Goal: Task Accomplishment & Management: Manage account settings

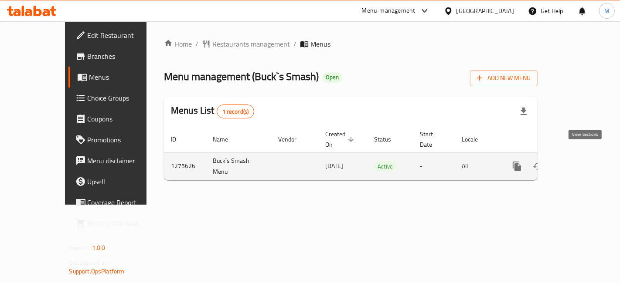
click at [585, 161] on icon "enhanced table" at bounding box center [580, 166] width 10 height 10
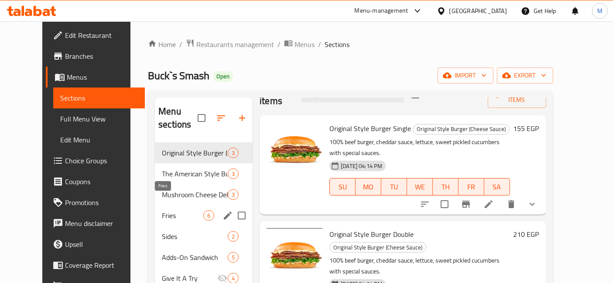
scroll to position [122, 0]
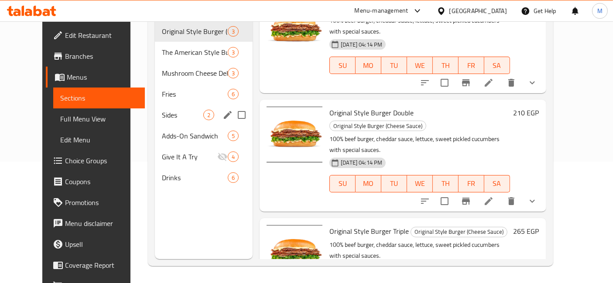
click at [156, 105] on div "Sides 2" at bounding box center [204, 115] width 98 height 21
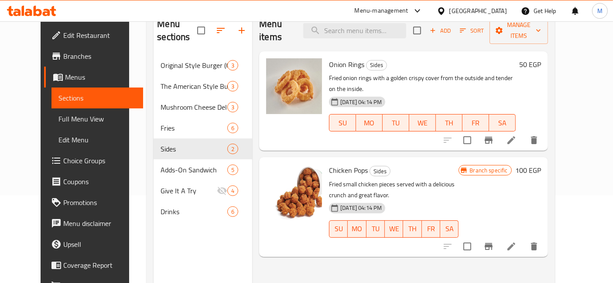
scroll to position [73, 0]
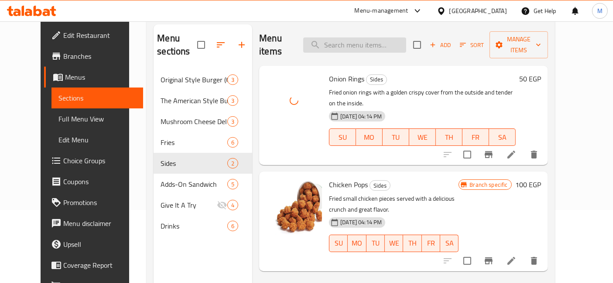
click at [361, 42] on input "search" at bounding box center [354, 45] width 103 height 15
type input "م"
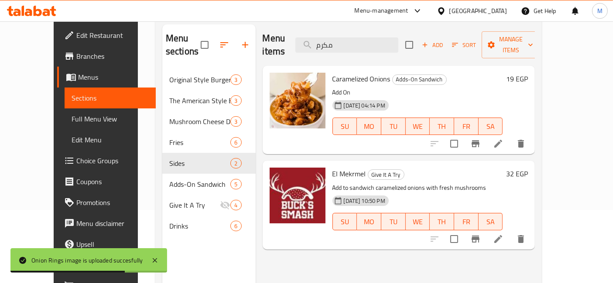
type input "مكرم"
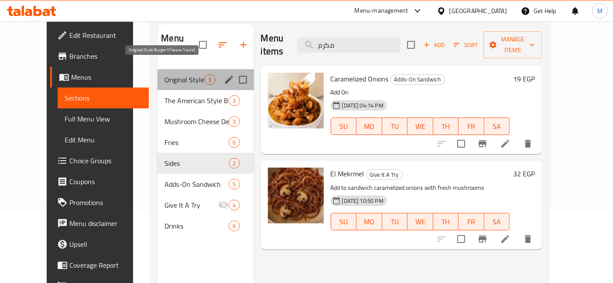
click at [164, 75] on span "Original Style Burger (Cheese Sauce)" at bounding box center [184, 80] width 40 height 10
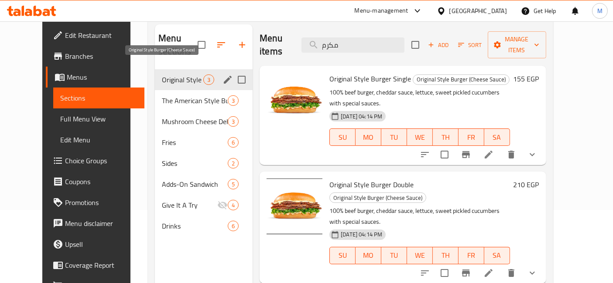
click at [162, 75] on span "Original Style Burger (Cheese Sauce)" at bounding box center [182, 80] width 41 height 10
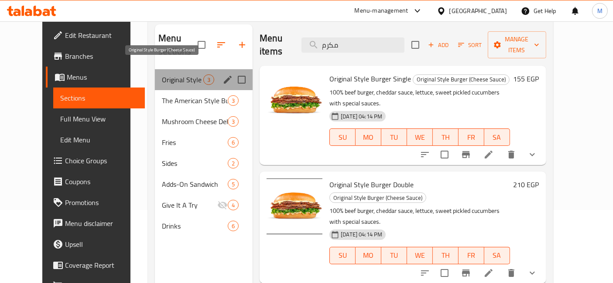
click at [173, 75] on span "Original Style Burger (Cheese Sauce)" at bounding box center [182, 80] width 41 height 10
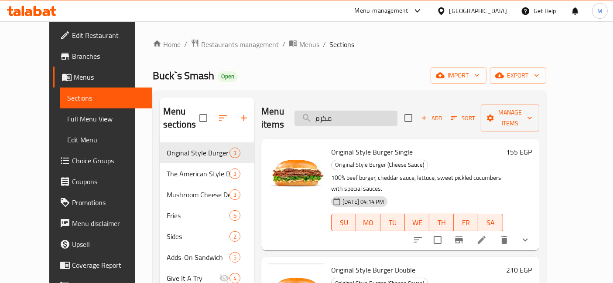
click at [365, 116] on input "مكرم" at bounding box center [345, 118] width 103 height 15
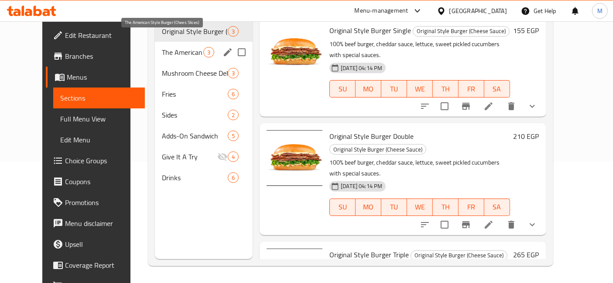
click at [187, 47] on span "The American Style Burger (Chees Slices)" at bounding box center [182, 52] width 41 height 10
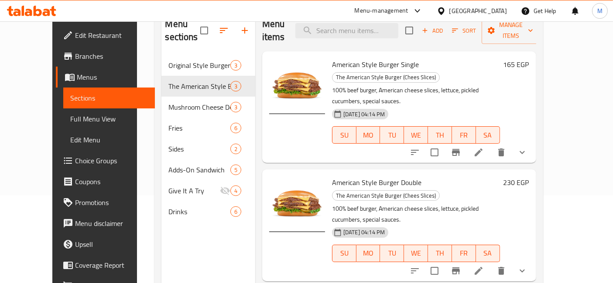
scroll to position [122, 0]
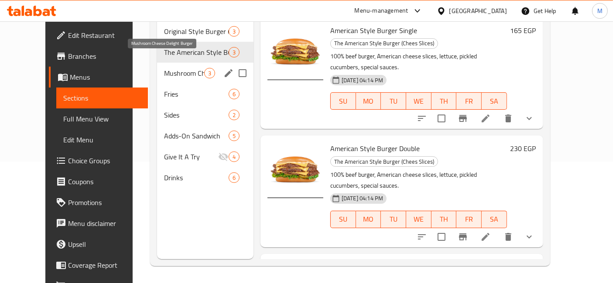
click at [180, 68] on span "Mushroom Cheese Delight Burger" at bounding box center [184, 73] width 40 height 10
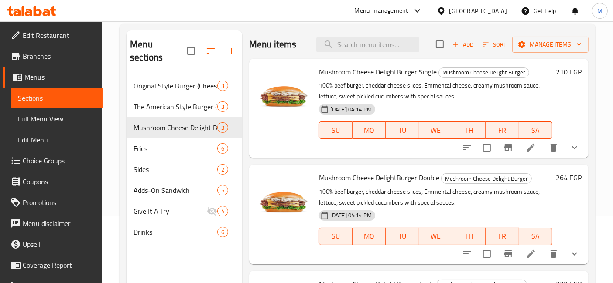
scroll to position [122, 0]
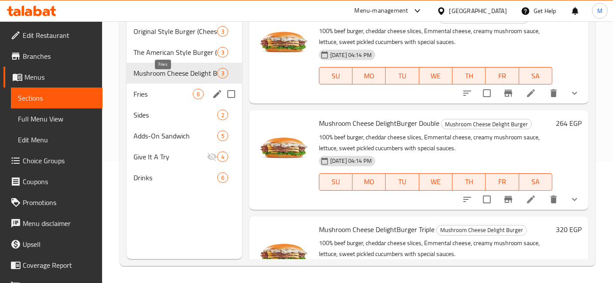
click at [151, 89] on span "Fries" at bounding box center [162, 94] width 59 height 10
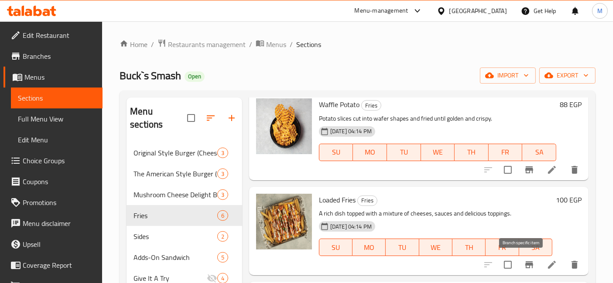
scroll to position [122, 0]
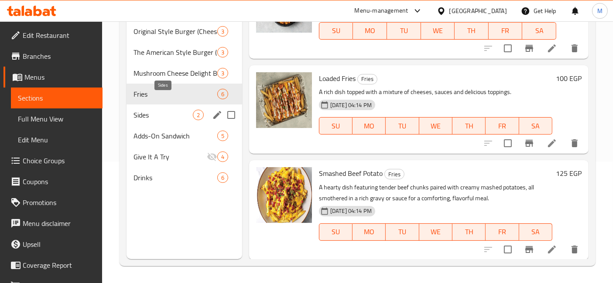
click at [157, 110] on span "Sides" at bounding box center [162, 115] width 59 height 10
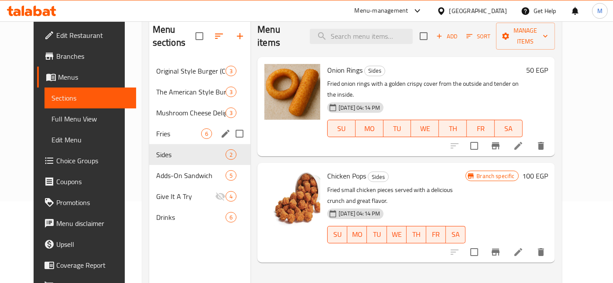
scroll to position [122, 0]
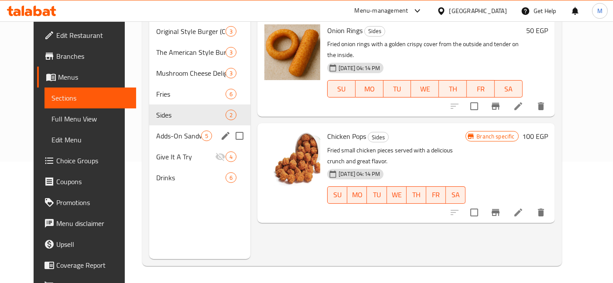
click at [156, 126] on div "Adds-On Sandwich 5" at bounding box center [200, 136] width 102 height 21
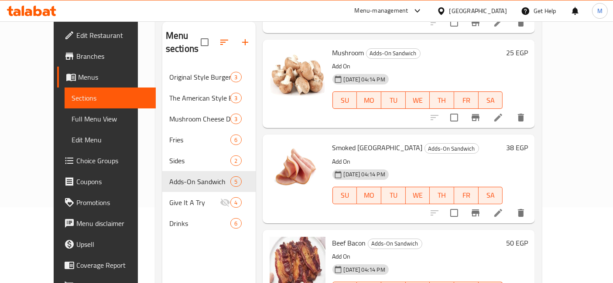
scroll to position [122, 0]
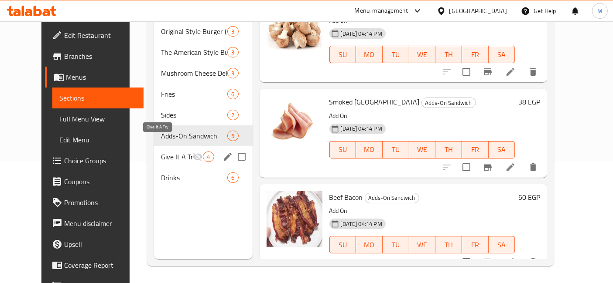
click at [161, 152] on span "Give It A Try" at bounding box center [176, 157] width 31 height 10
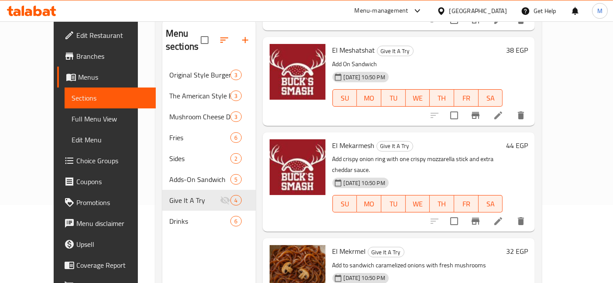
scroll to position [122, 0]
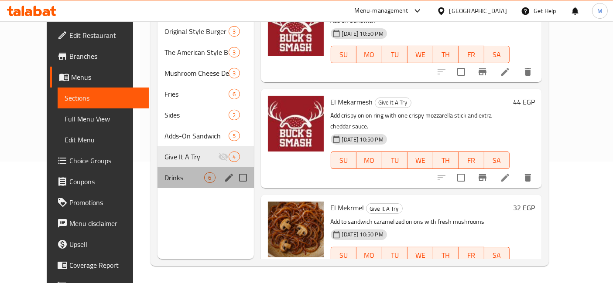
click at [157, 170] on div "Drinks 6" at bounding box center [205, 177] width 96 height 21
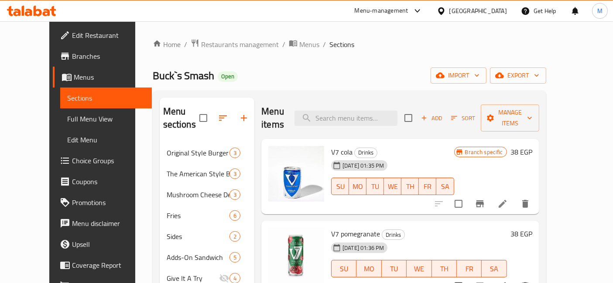
click at [42, 11] on icon at bounding box center [31, 11] width 49 height 10
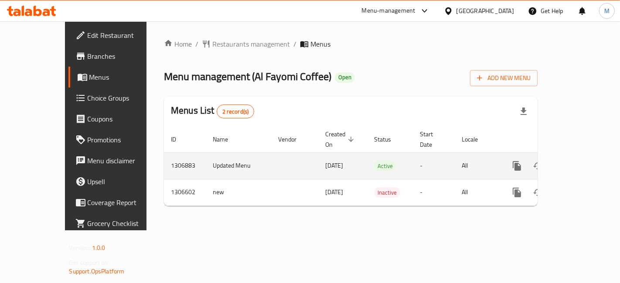
click at [584, 162] on icon "enhanced table" at bounding box center [580, 166] width 8 height 8
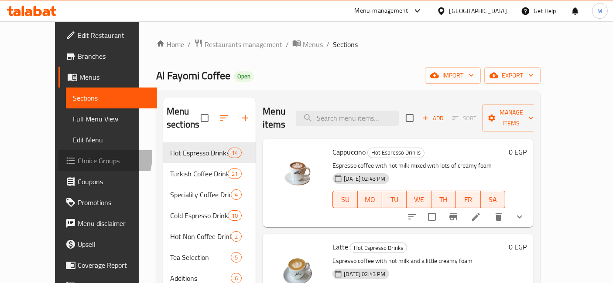
click at [78, 157] on span "Choice Groups" at bounding box center [114, 161] width 73 height 10
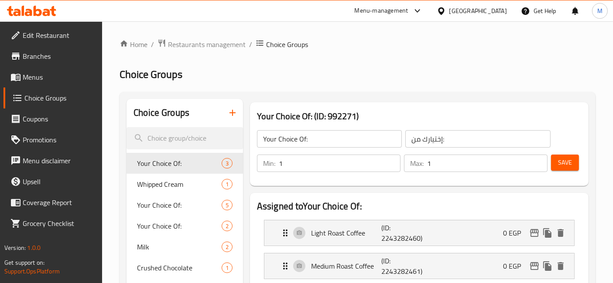
scroll to position [48, 0]
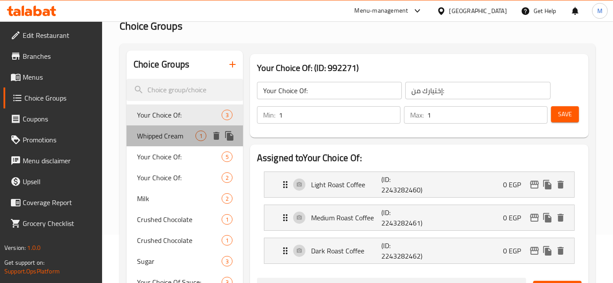
click at [146, 137] on span "Whipped Cream" at bounding box center [166, 136] width 58 height 10
type input "Whipped Cream"
type input "كريمة مخفوقة"
type input "0"
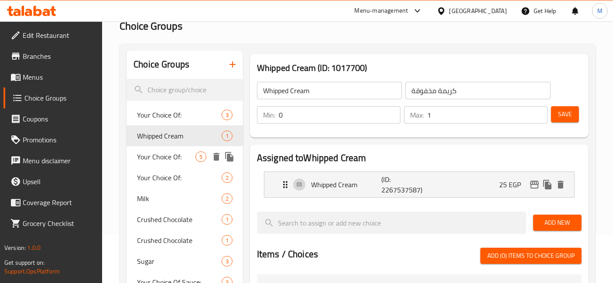
click at [164, 154] on span "Your Choice Of:" at bounding box center [166, 157] width 58 height 10
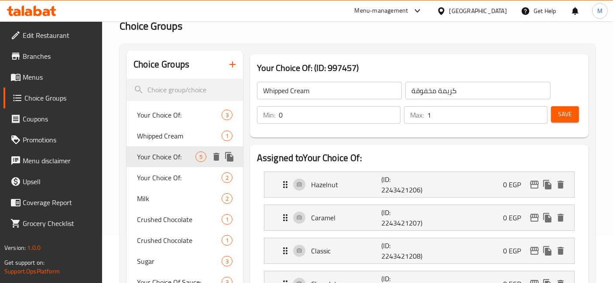
type input "Your Choice Of:"
type input "إختيارك من:"
type input "1"
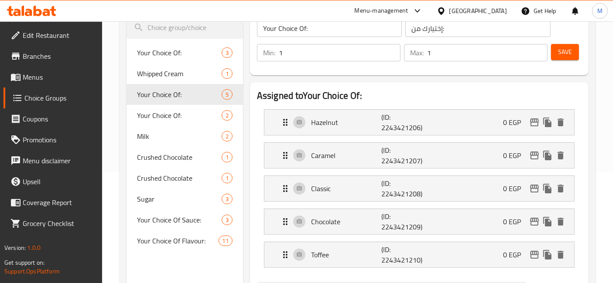
scroll to position [97, 0]
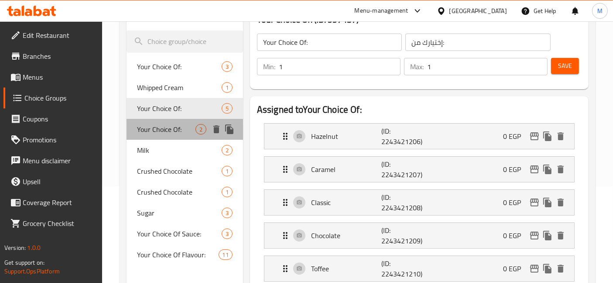
click at [168, 134] on span "Your Choice Of:" at bounding box center [166, 129] width 58 height 10
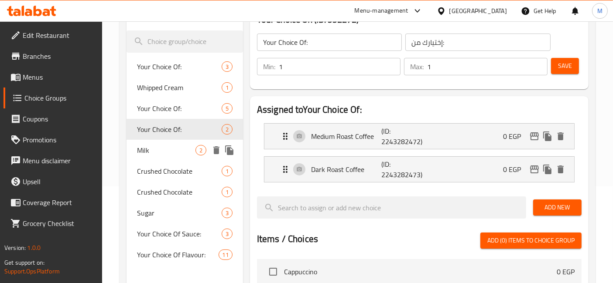
click at [171, 145] on span "Milk" at bounding box center [166, 150] width 58 height 10
type input "Milk"
type input "حليب"
type input "0"
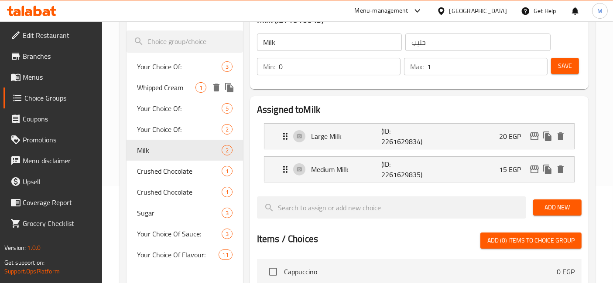
click at [160, 69] on span "Your Choice Of:" at bounding box center [179, 66] width 85 height 10
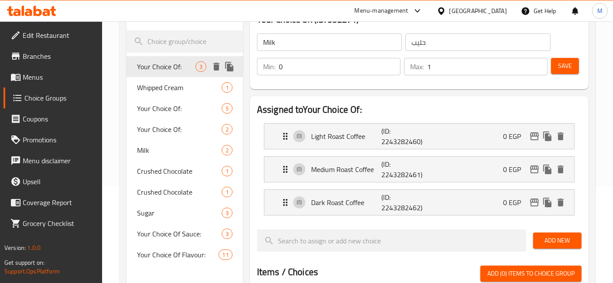
type input "Your Choice Of:"
type input "إختيارك من:"
type input "1"
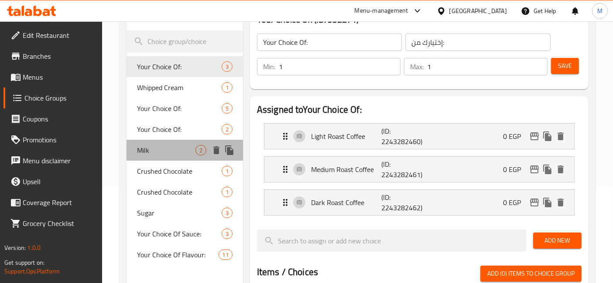
click at [182, 157] on div "Milk 2" at bounding box center [184, 150] width 116 height 21
type input "Milk"
type input "حليب"
type input "0"
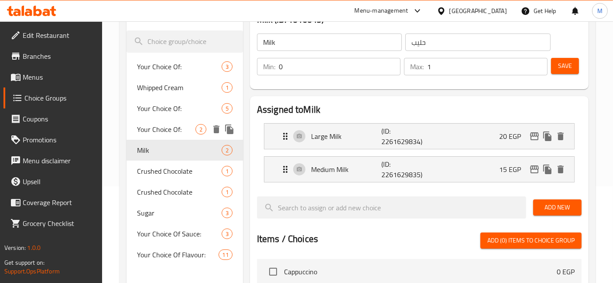
click at [186, 129] on span "Your Choice Of:" at bounding box center [166, 129] width 58 height 10
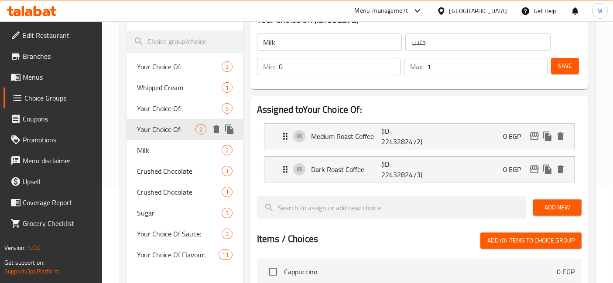
type input "Your Choice Of:"
type input "إختيارك من:"
type input "1"
click at [184, 114] on div "Your Choice Of: 5" at bounding box center [184, 108] width 116 height 21
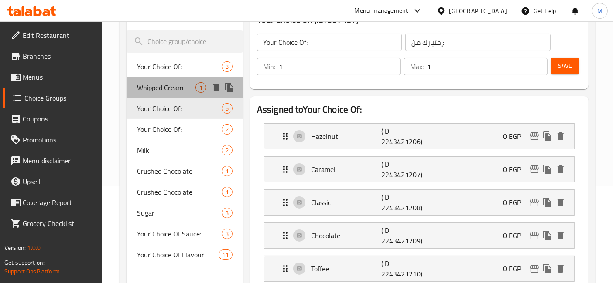
click at [180, 90] on span "Whipped Cream" at bounding box center [166, 87] width 58 height 10
type input "Whipped Cream"
type input "كريمة مخفوقة"
type input "0"
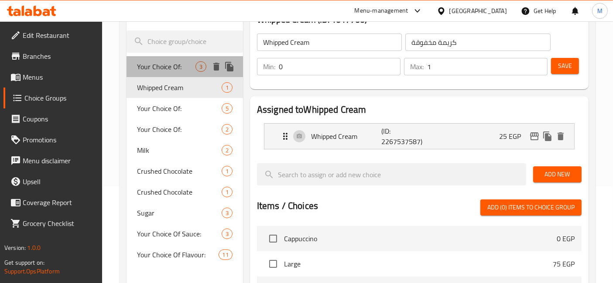
click at [194, 63] on span "Your Choice Of:" at bounding box center [166, 66] width 58 height 10
type input "Your Choice Of:"
type input "إختيارك من:"
type input "1"
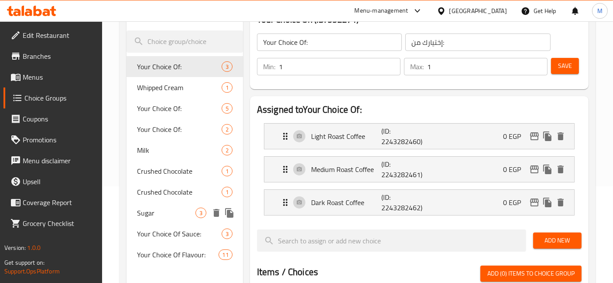
click at [157, 218] on span "Sugar" at bounding box center [166, 213] width 58 height 10
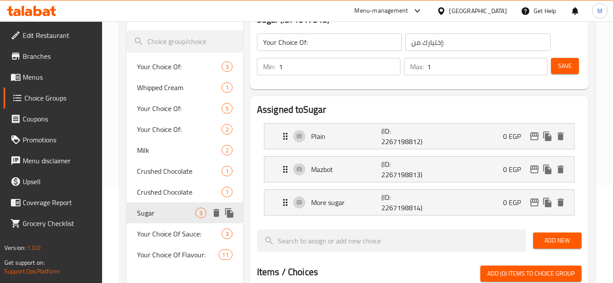
type input "Sugar"
type input "السكر"
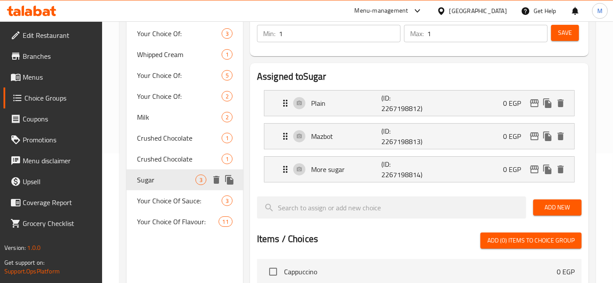
scroll to position [145, 0]
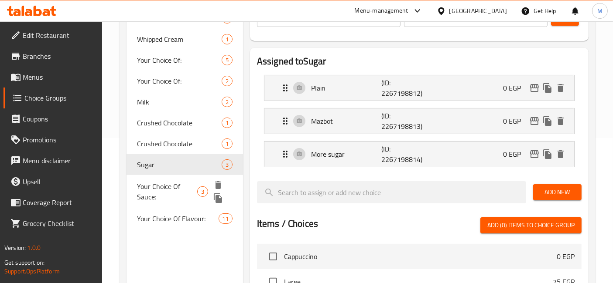
click at [167, 194] on span "Your Choice Of Sauce:" at bounding box center [167, 191] width 60 height 21
type input "Your Choice Of Sauce:"
type input "إختيارك من الصوص:"
type input "0"
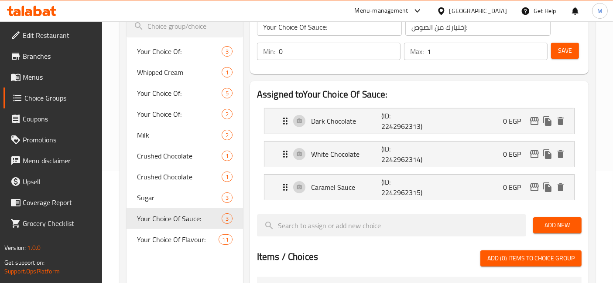
scroll to position [97, 0]
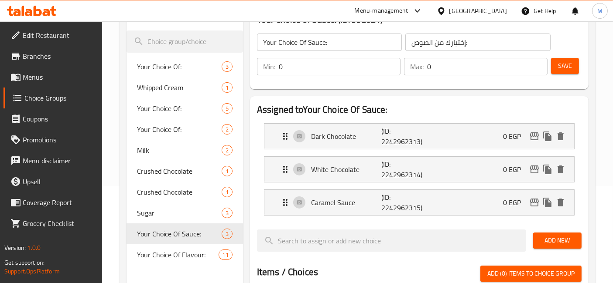
type input "0"
click at [538, 69] on input "0" at bounding box center [487, 66] width 120 height 17
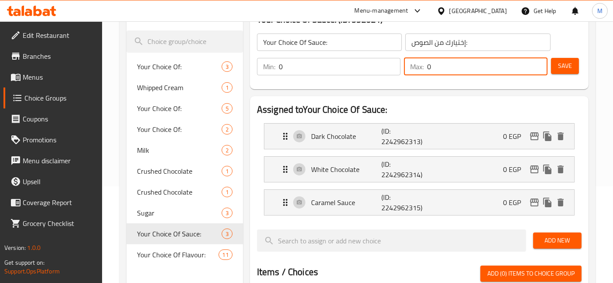
click at [560, 67] on span "Save" at bounding box center [565, 66] width 14 height 11
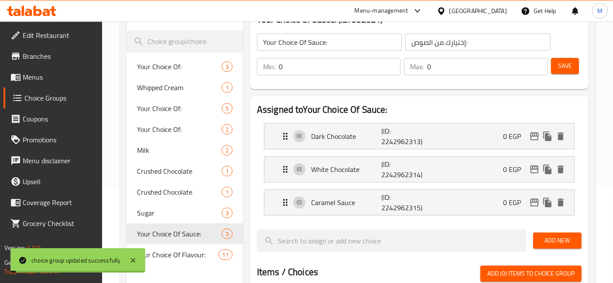
click at [488, 134] on div "Dark Chocolate (ID: 2242962313) 0 EGP" at bounding box center [421, 136] width 283 height 25
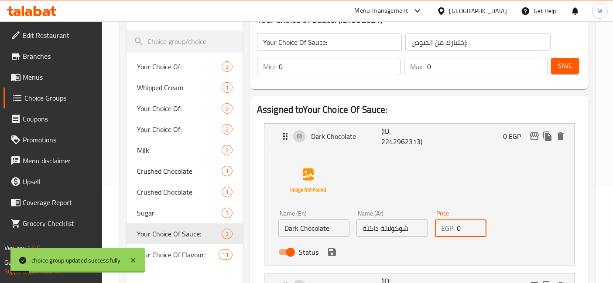
drag, startPoint x: 470, startPoint y: 225, endPoint x: 432, endPoint y: 224, distance: 37.9
click at [437, 223] on div "EGP 0 Price" at bounding box center [461, 228] width 52 height 17
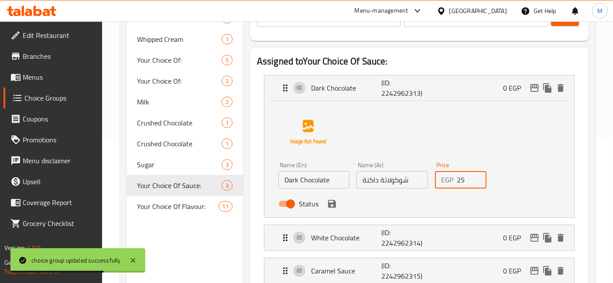
click at [333, 201] on icon "save" at bounding box center [332, 204] width 8 height 8
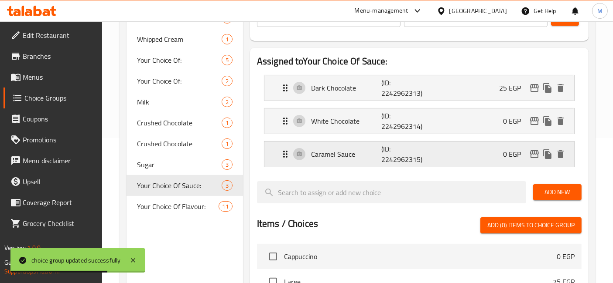
type input "25"
click at [499, 127] on div "White Chocolate (ID: 2242962314) 0 EGP" at bounding box center [421, 121] width 283 height 25
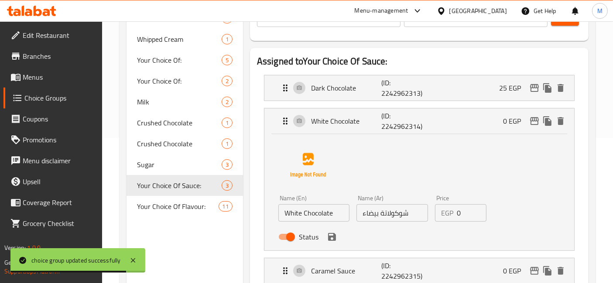
drag, startPoint x: 465, startPoint y: 214, endPoint x: 427, endPoint y: 209, distance: 38.3
click at [431, 208] on div "Price EGP 0 Price" at bounding box center [460, 209] width 59 height 34
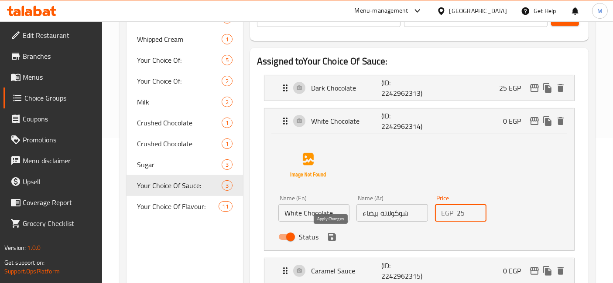
click at [331, 239] on icon "save" at bounding box center [332, 237] width 10 height 10
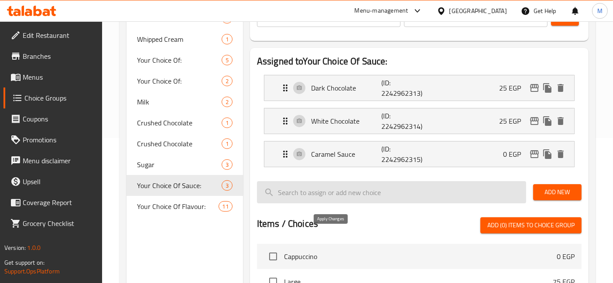
type input "25"
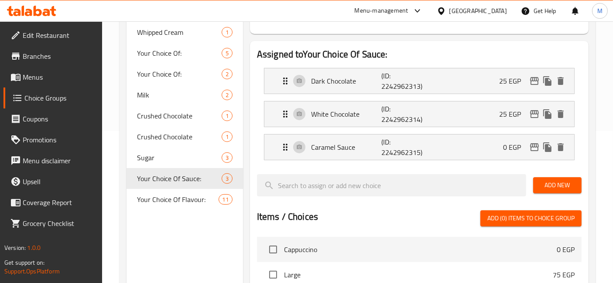
scroll to position [194, 0]
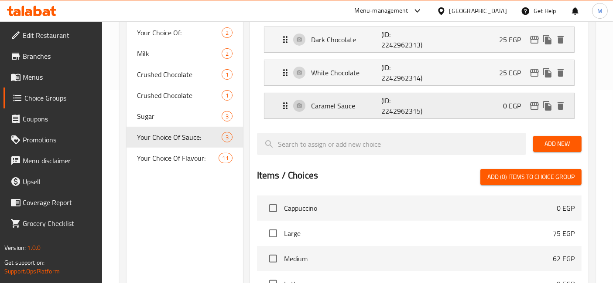
click at [482, 99] on div "Caramel Sauce (ID: 2242962315) 0 EGP" at bounding box center [421, 105] width 283 height 25
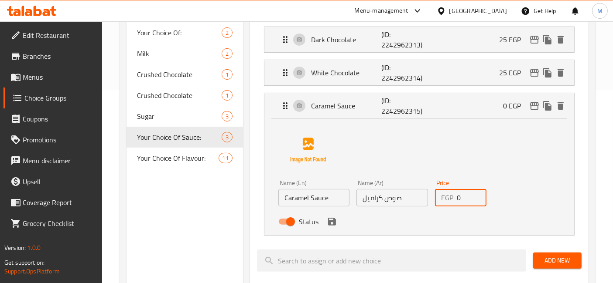
drag, startPoint x: 472, startPoint y: 201, endPoint x: 442, endPoint y: 198, distance: 29.9
click at [447, 200] on div "EGP 0 Price" at bounding box center [461, 197] width 52 height 17
click at [334, 226] on icon "save" at bounding box center [332, 222] width 10 height 10
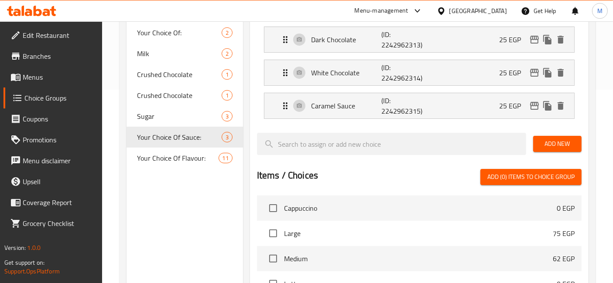
type input "25"
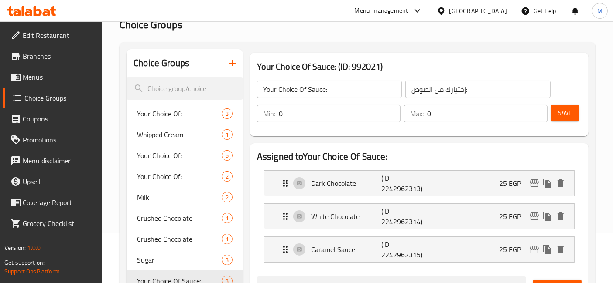
scroll to position [0, 0]
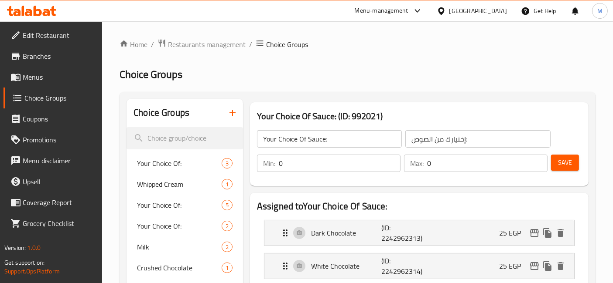
click at [569, 157] on span "Save" at bounding box center [565, 162] width 14 height 11
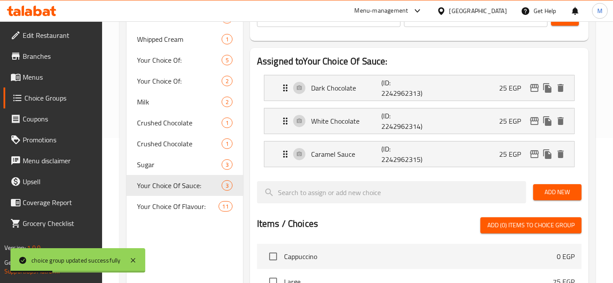
scroll to position [28, 0]
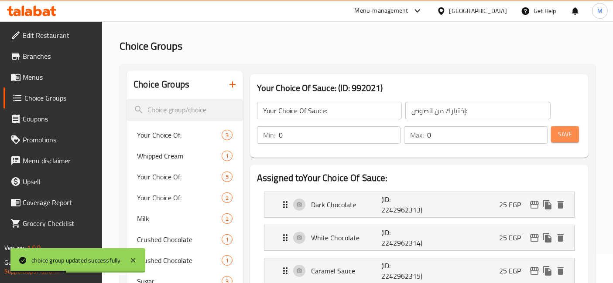
click at [570, 130] on span "Save" at bounding box center [565, 134] width 14 height 11
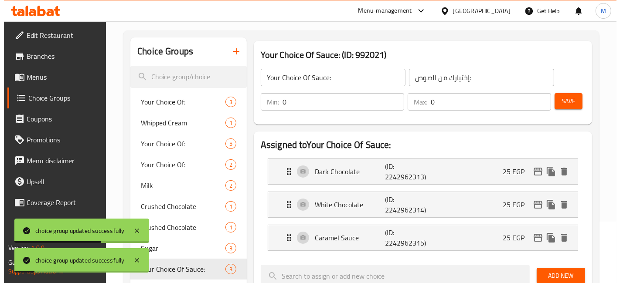
scroll to position [77, 0]
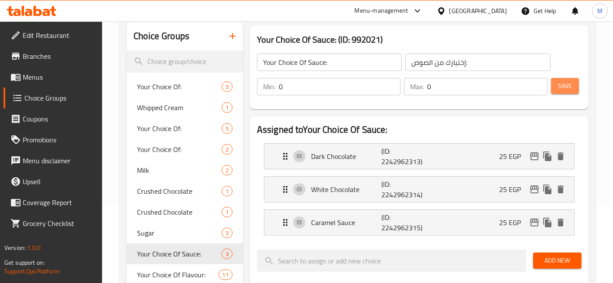
click at [569, 85] on span "Save" at bounding box center [565, 86] width 14 height 11
click at [573, 82] on button "Save" at bounding box center [565, 86] width 28 height 16
click at [534, 155] on icon "edit" at bounding box center [534, 157] width 9 height 8
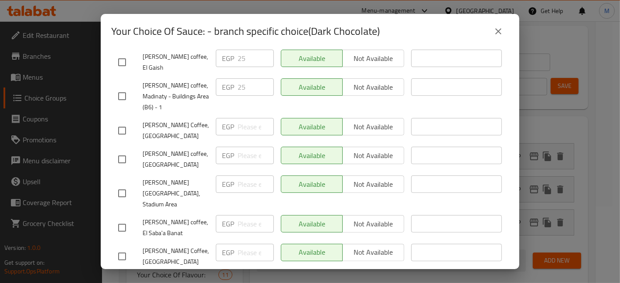
scroll to position [0, 0]
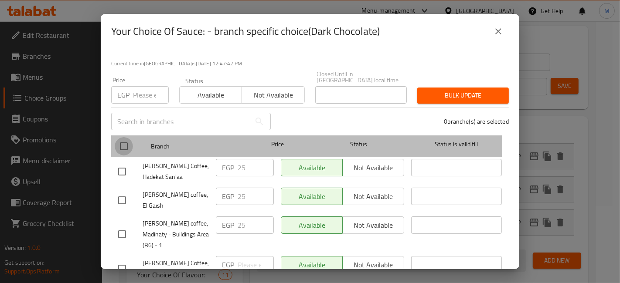
click at [125, 139] on input "checkbox" at bounding box center [124, 146] width 18 height 18
checkbox input "true"
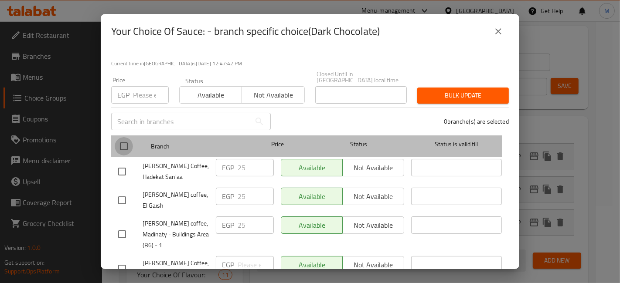
checkbox input "true"
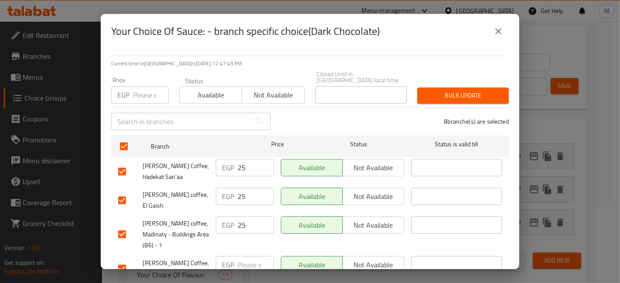
click at [145, 86] on input "number" at bounding box center [151, 94] width 36 height 17
type input "25"
click at [448, 90] on span "Bulk update" at bounding box center [463, 95] width 78 height 11
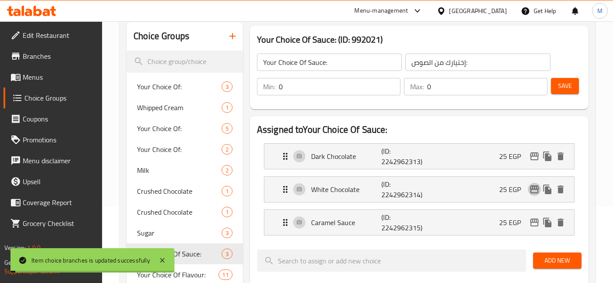
click at [532, 188] on icon "edit" at bounding box center [534, 190] width 9 height 8
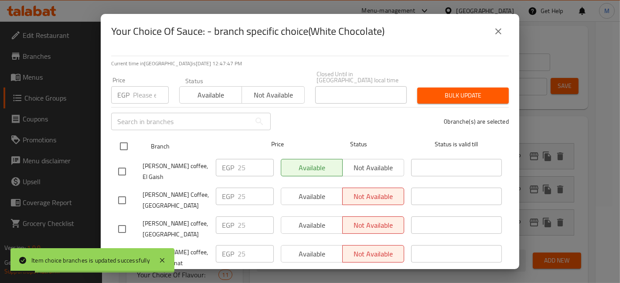
click at [116, 139] on input "checkbox" at bounding box center [124, 146] width 18 height 18
checkbox input "true"
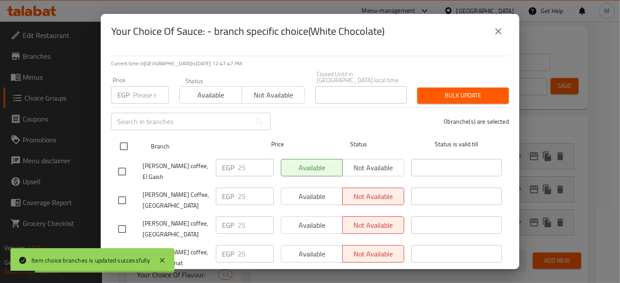
checkbox input "true"
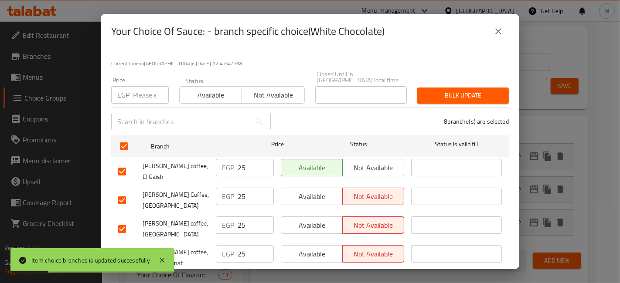
click at [143, 92] on input "number" at bounding box center [151, 94] width 36 height 17
type input "25"
click at [446, 90] on span "Bulk update" at bounding box center [463, 95] width 78 height 11
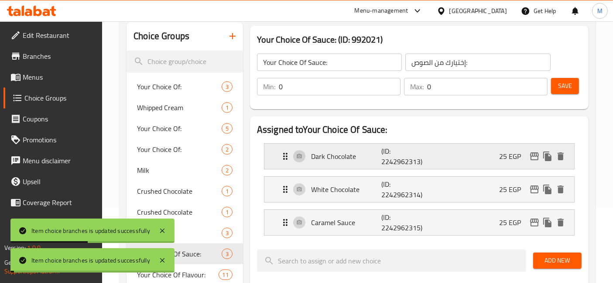
click at [537, 158] on icon "edit" at bounding box center [534, 156] width 10 height 10
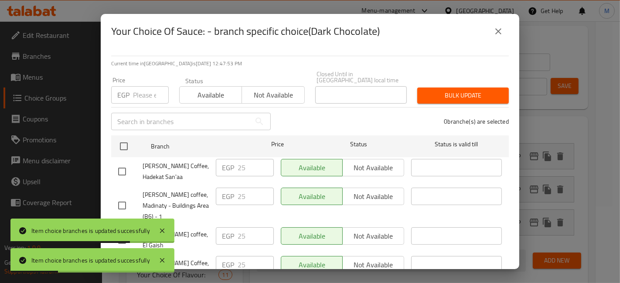
click at [345, 113] on div "0 branche(s) are selected" at bounding box center [395, 121] width 238 height 31
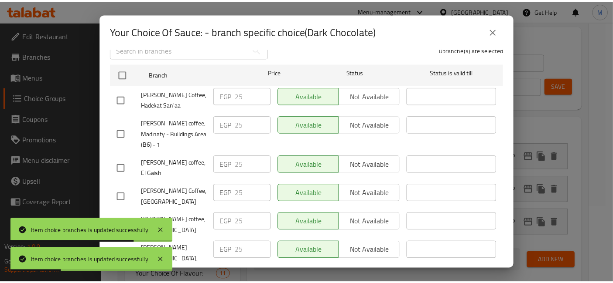
scroll to position [138, 0]
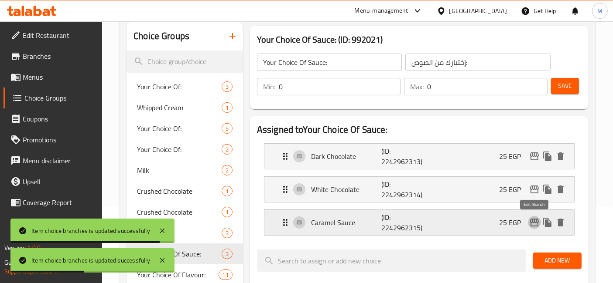
click at [531, 219] on icon "edit" at bounding box center [534, 223] width 9 height 8
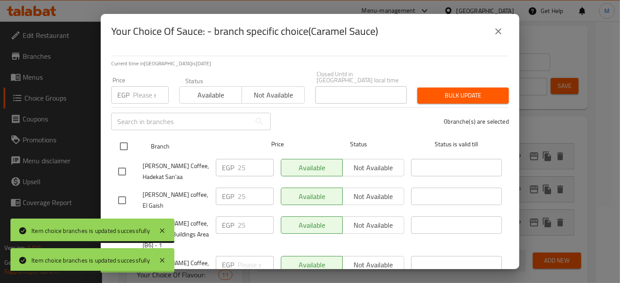
click at [118, 140] on input "checkbox" at bounding box center [124, 146] width 18 height 18
checkbox input "true"
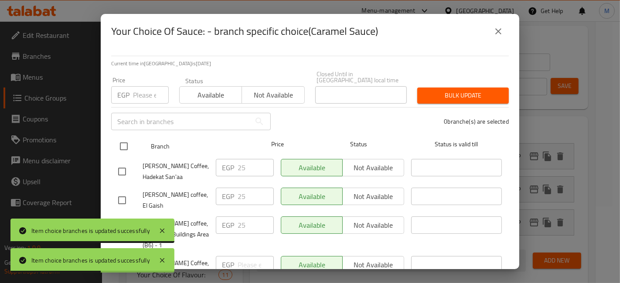
checkbox input "true"
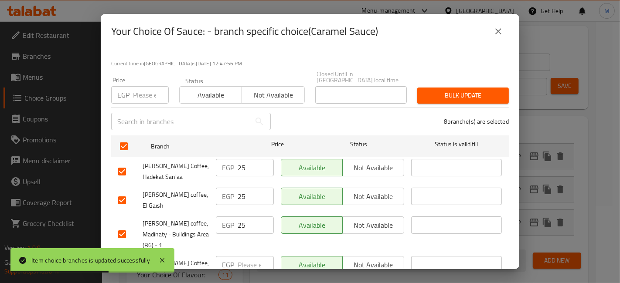
click at [136, 92] on input "number" at bounding box center [151, 94] width 36 height 17
type input "25"
click at [456, 90] on span "Bulk update" at bounding box center [463, 95] width 78 height 11
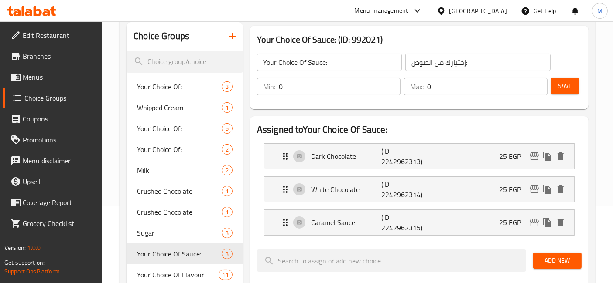
click at [575, 82] on button "Save" at bounding box center [565, 86] width 28 height 16
click at [567, 85] on span "Save" at bounding box center [565, 86] width 14 height 11
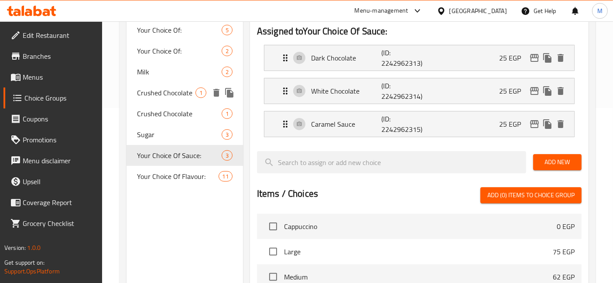
scroll to position [222, 0]
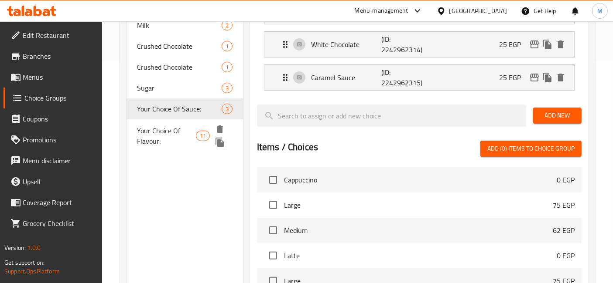
click at [177, 134] on span "Your Choice Of Flavour:" at bounding box center [166, 136] width 59 height 21
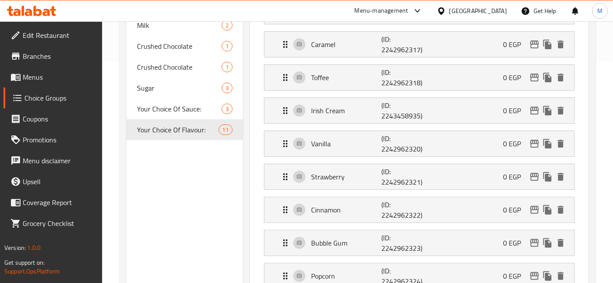
type input "Your Choice Of Flavour:"
type input "إختيارك من نكهة:"
type input "11"
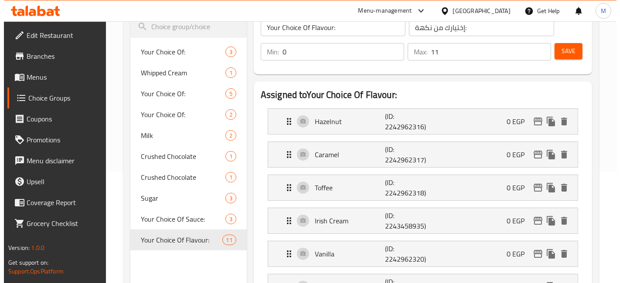
scroll to position [125, 0]
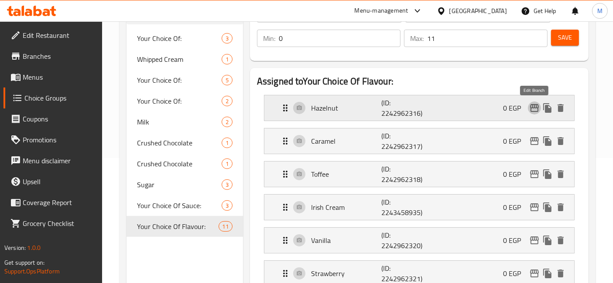
click at [535, 105] on icon "edit" at bounding box center [534, 108] width 9 height 8
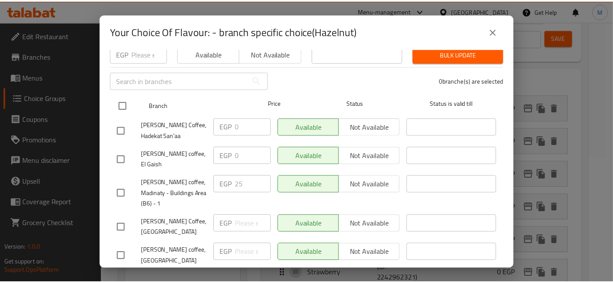
scroll to position [0, 0]
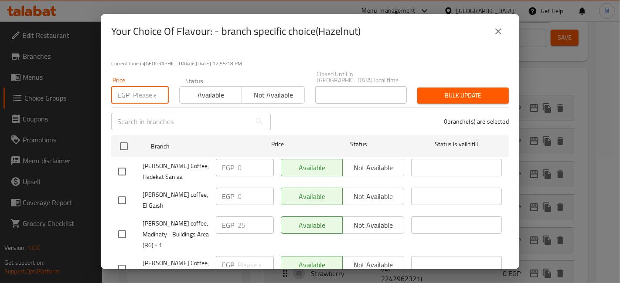
click at [136, 86] on input "number" at bounding box center [151, 94] width 36 height 17
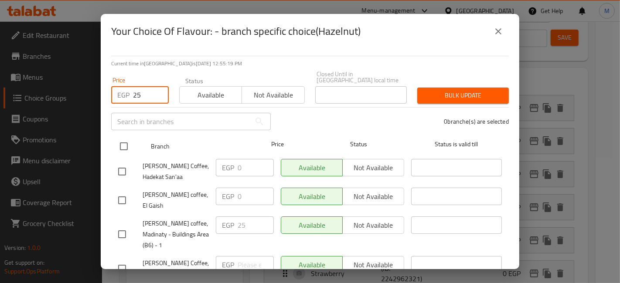
type input "25"
click at [119, 137] on input "checkbox" at bounding box center [124, 146] width 18 height 18
checkbox input "true"
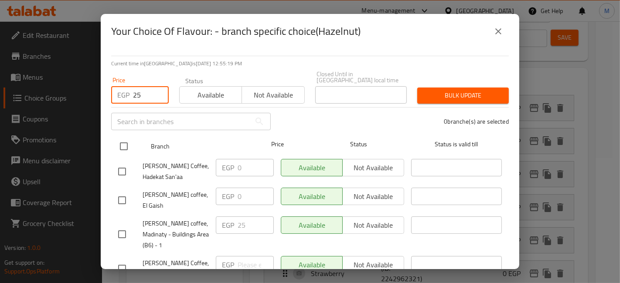
checkbox input "true"
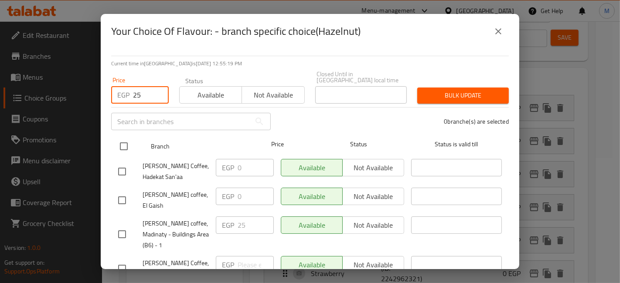
checkbox input "true"
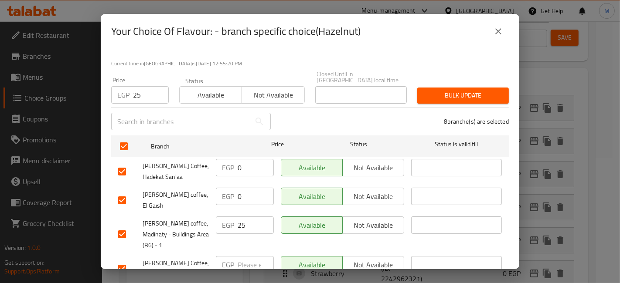
click at [424, 106] on div "8 branche(s) are selected" at bounding box center [395, 121] width 238 height 31
click at [434, 93] on span "Bulk update" at bounding box center [463, 95] width 78 height 11
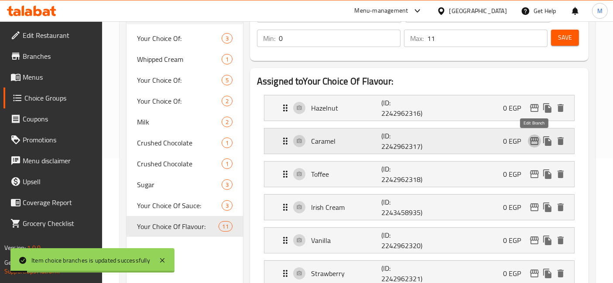
click at [531, 141] on icon "edit" at bounding box center [534, 141] width 9 height 8
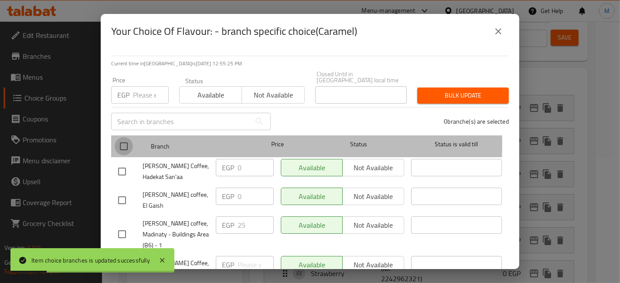
click at [119, 138] on input "checkbox" at bounding box center [124, 146] width 18 height 18
checkbox input "true"
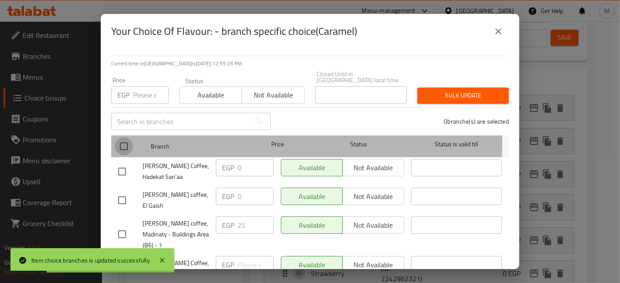
checkbox input "true"
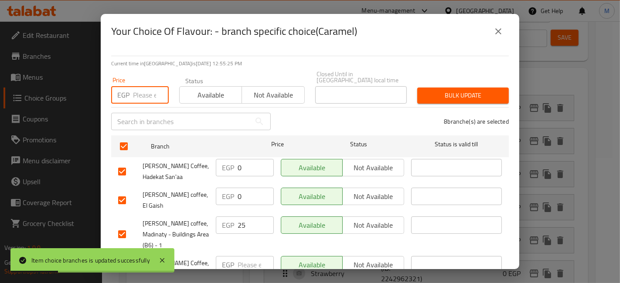
click at [142, 89] on input "number" at bounding box center [151, 94] width 36 height 17
type input "25"
click at [446, 93] on span "Bulk update" at bounding box center [463, 95] width 78 height 11
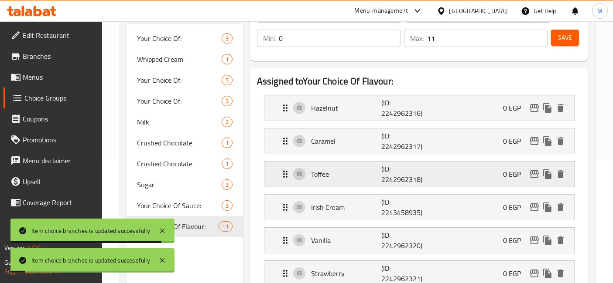
click at [530, 177] on icon "edit" at bounding box center [534, 174] width 10 height 10
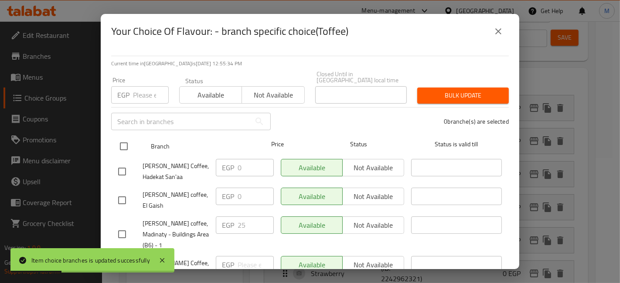
click at [119, 141] on input "checkbox" at bounding box center [124, 146] width 18 height 18
checkbox input "true"
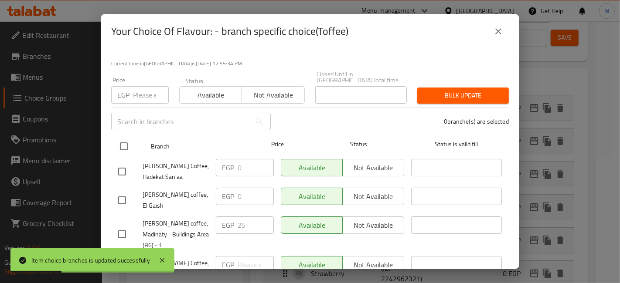
checkbox input "true"
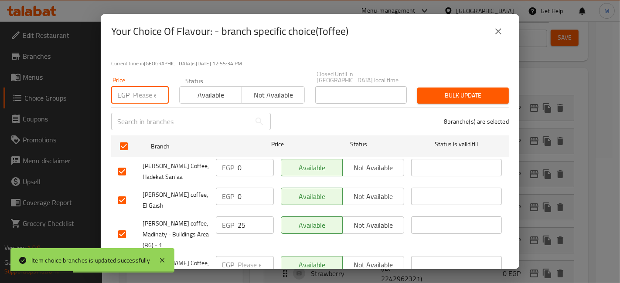
click at [136, 86] on input "number" at bounding box center [151, 94] width 36 height 17
type input "25"
click at [430, 90] on span "Bulk update" at bounding box center [463, 95] width 78 height 11
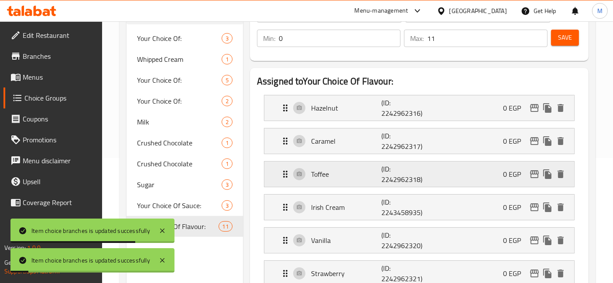
click at [530, 171] on icon "edit" at bounding box center [534, 175] width 9 height 8
click at [533, 210] on icon "edit" at bounding box center [534, 208] width 9 height 8
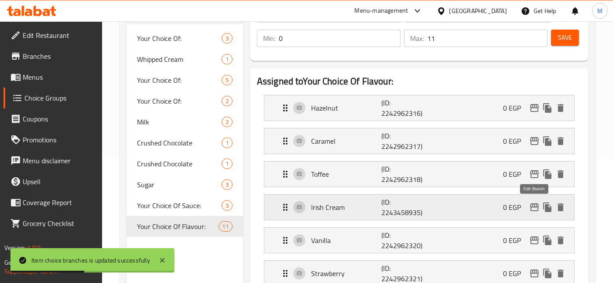
click at [533, 205] on icon "edit" at bounding box center [534, 207] width 10 height 10
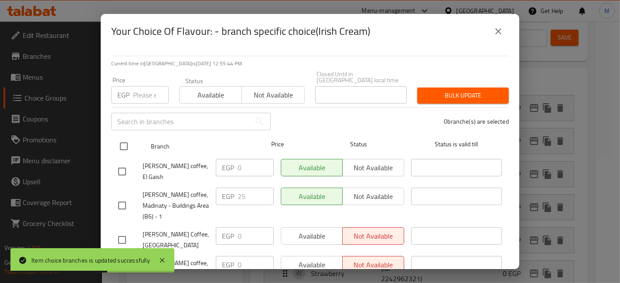
drag, startPoint x: 126, startPoint y: 145, endPoint x: 125, endPoint y: 130, distance: 14.4
click at [126, 146] on input "checkbox" at bounding box center [124, 146] width 18 height 18
checkbox input "true"
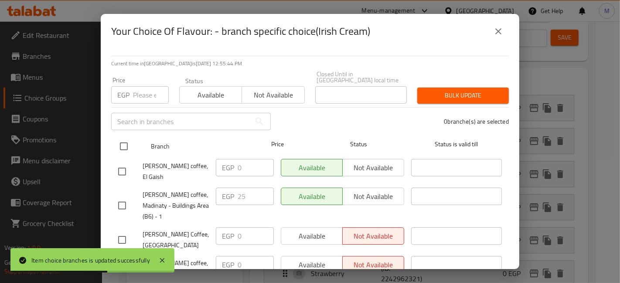
checkbox input "true"
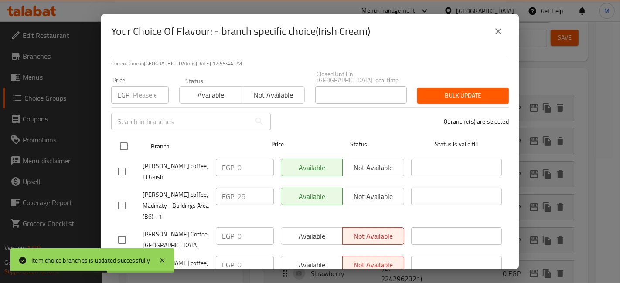
checkbox input "true"
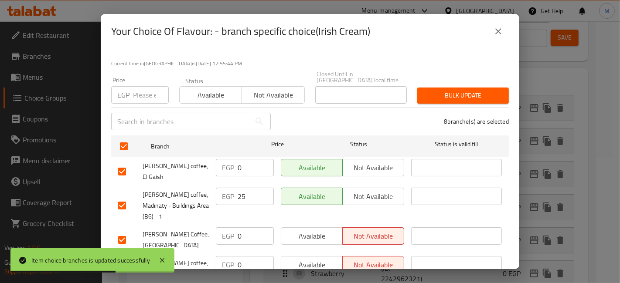
click at [130, 93] on p "EGP" at bounding box center [123, 95] width 12 height 10
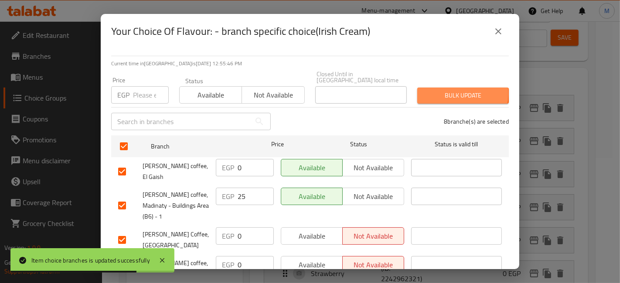
click at [427, 90] on span "Bulk update" at bounding box center [463, 95] width 78 height 11
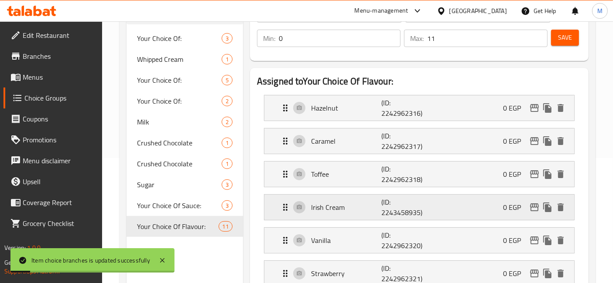
click at [535, 207] on icon "edit" at bounding box center [534, 208] width 9 height 8
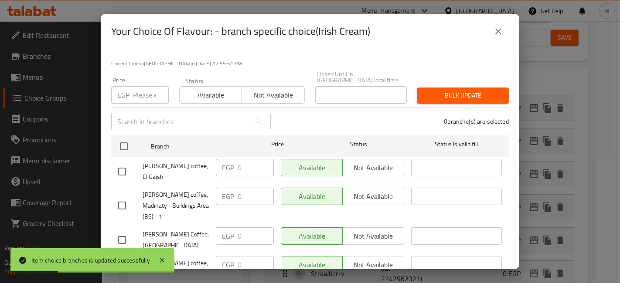
drag, startPoint x: 124, startPoint y: 141, endPoint x: 140, endPoint y: 123, distance: 24.2
click at [126, 139] on input "checkbox" at bounding box center [124, 146] width 18 height 18
checkbox input "true"
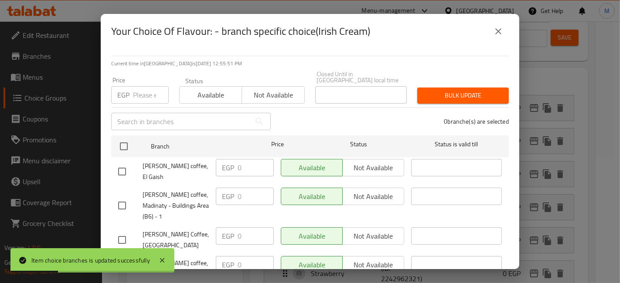
checkbox input "true"
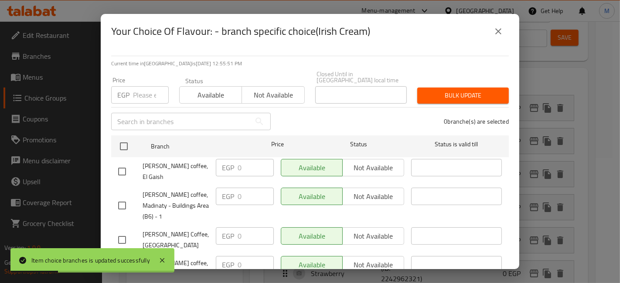
checkbox input "true"
click at [146, 87] on input "number" at bounding box center [151, 94] width 36 height 17
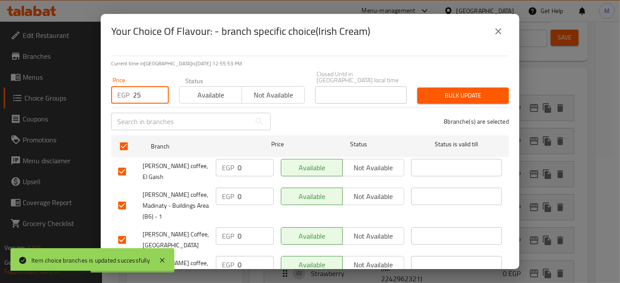
type input "25"
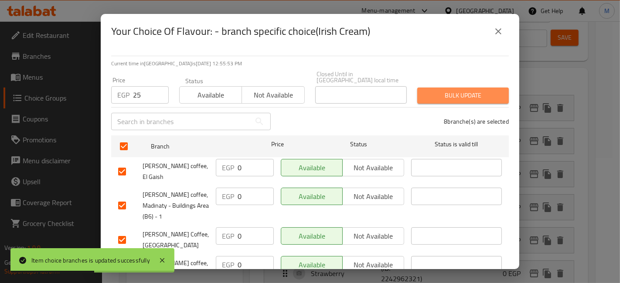
click at [468, 90] on span "Bulk update" at bounding box center [463, 95] width 78 height 11
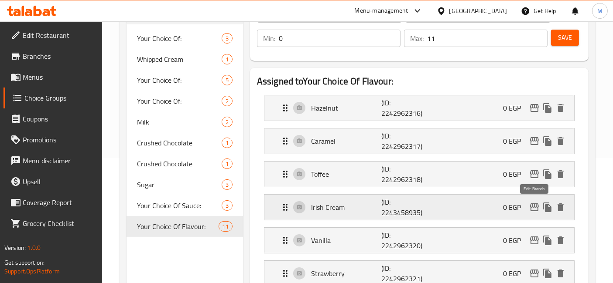
click at [529, 204] on icon "edit" at bounding box center [534, 207] width 10 height 10
click at [532, 239] on icon "edit" at bounding box center [534, 241] width 9 height 8
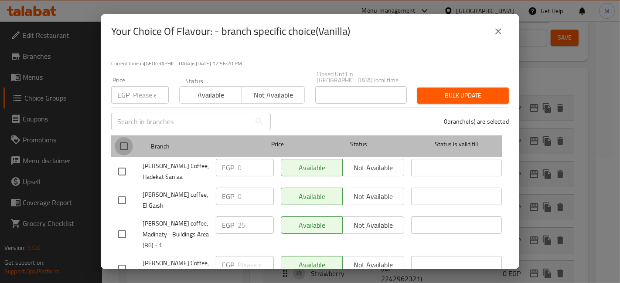
drag, startPoint x: 124, startPoint y: 145, endPoint x: 140, endPoint y: 102, distance: 45.0
click at [124, 144] on input "checkbox" at bounding box center [124, 146] width 18 height 18
checkbox input "true"
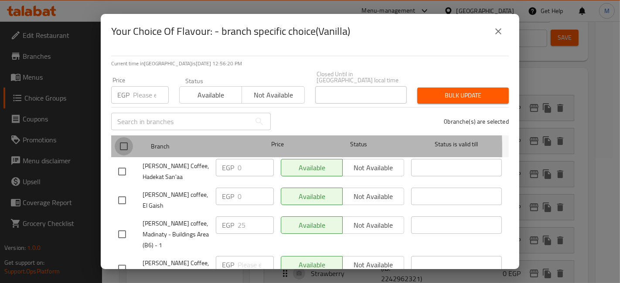
checkbox input "true"
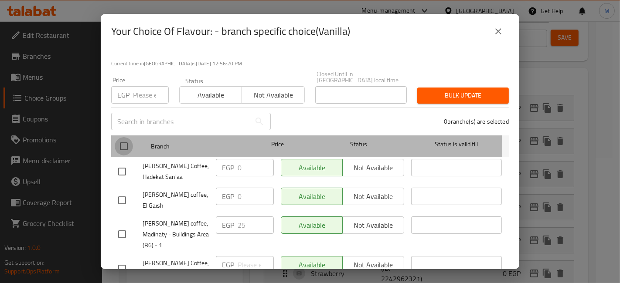
checkbox input "true"
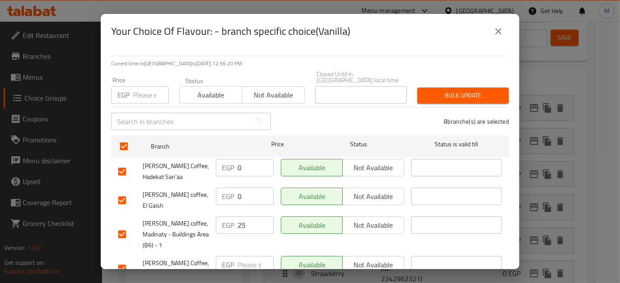
click at [142, 88] on input "number" at bounding box center [151, 94] width 36 height 17
type input "25"
click at [459, 90] on span "Bulk update" at bounding box center [463, 95] width 78 height 11
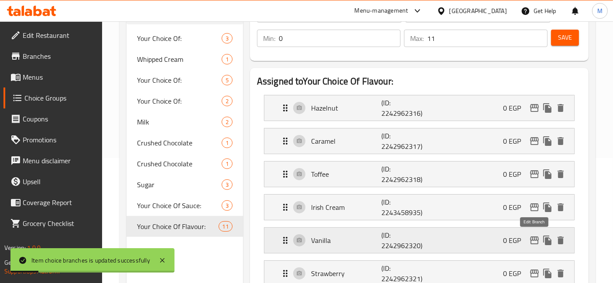
click at [534, 241] on icon "edit" at bounding box center [534, 240] width 10 height 10
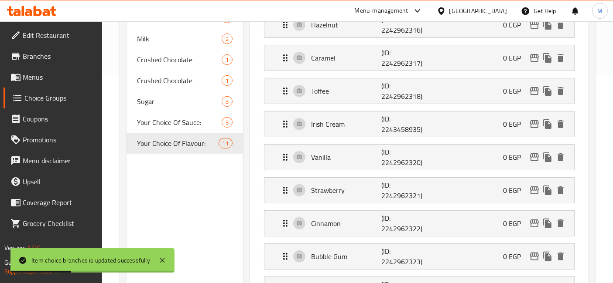
scroll to position [222, 0]
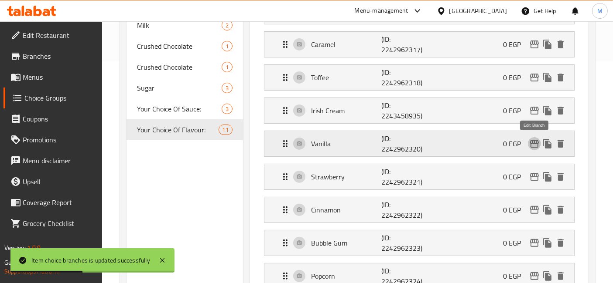
click at [529, 144] on icon "edit" at bounding box center [534, 144] width 10 height 10
click at [531, 176] on icon "edit" at bounding box center [534, 177] width 9 height 8
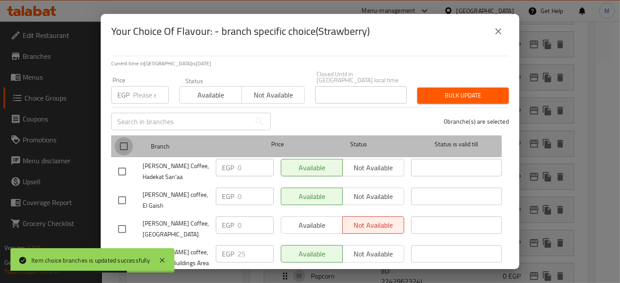
click at [128, 142] on input "checkbox" at bounding box center [124, 146] width 18 height 18
checkbox input "true"
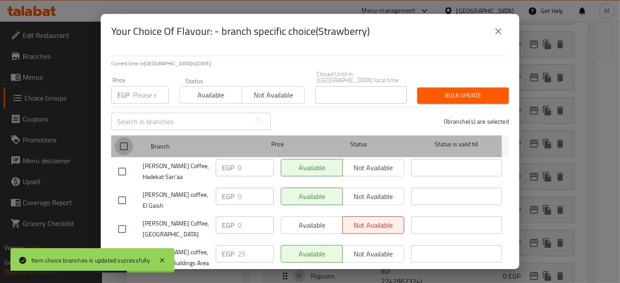
checkbox input "true"
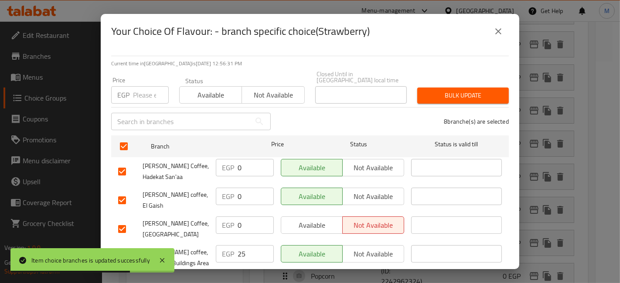
click at [137, 94] on input "number" at bounding box center [151, 94] width 36 height 17
type input "25"
click at [468, 92] on span "Bulk update" at bounding box center [463, 95] width 78 height 11
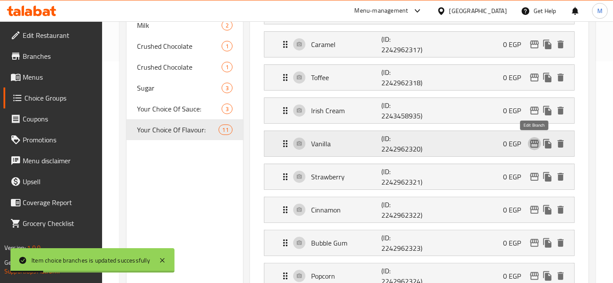
click at [537, 146] on icon "edit" at bounding box center [534, 144] width 9 height 8
click at [531, 176] on icon "edit" at bounding box center [534, 177] width 9 height 8
click at [533, 208] on icon "edit" at bounding box center [534, 210] width 9 height 8
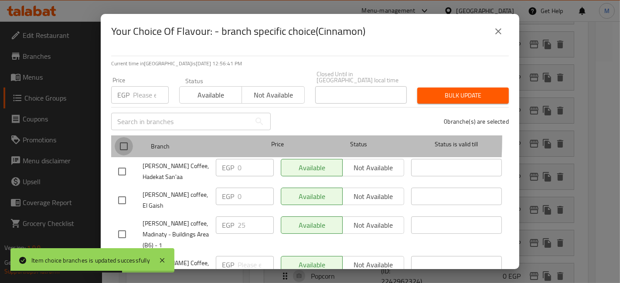
click at [124, 137] on input "checkbox" at bounding box center [124, 146] width 18 height 18
checkbox input "true"
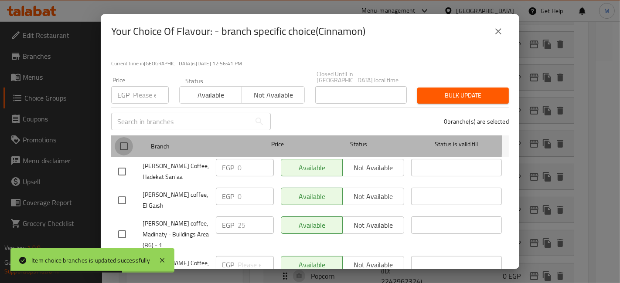
checkbox input "true"
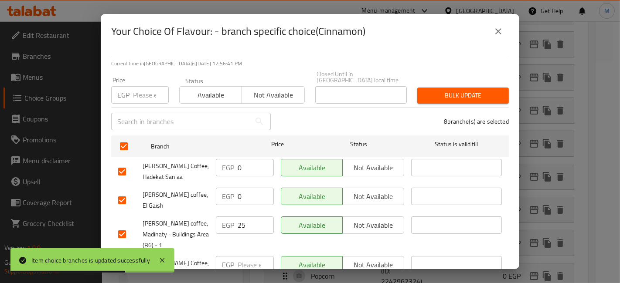
click at [137, 95] on input "number" at bounding box center [151, 94] width 36 height 17
type input "25"
click at [428, 90] on span "Bulk update" at bounding box center [463, 95] width 78 height 11
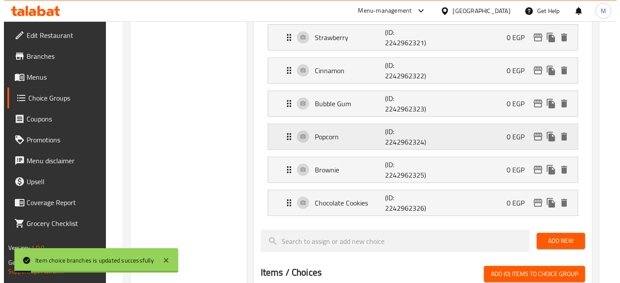
scroll to position [367, 0]
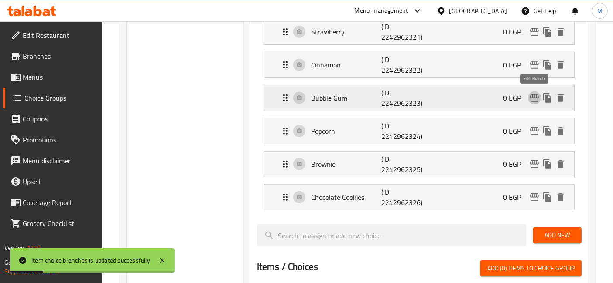
click at [532, 99] on icon "edit" at bounding box center [534, 98] width 9 height 8
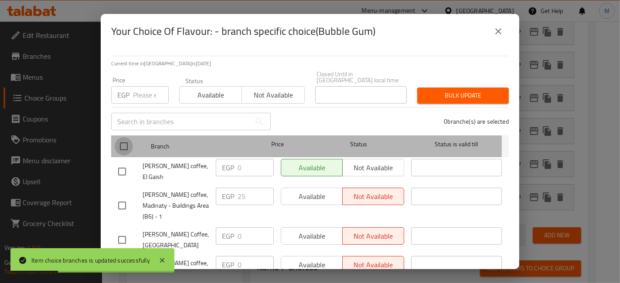
drag, startPoint x: 123, startPoint y: 140, endPoint x: 147, endPoint y: 88, distance: 58.1
click at [123, 140] on input "checkbox" at bounding box center [124, 146] width 18 height 18
checkbox input "true"
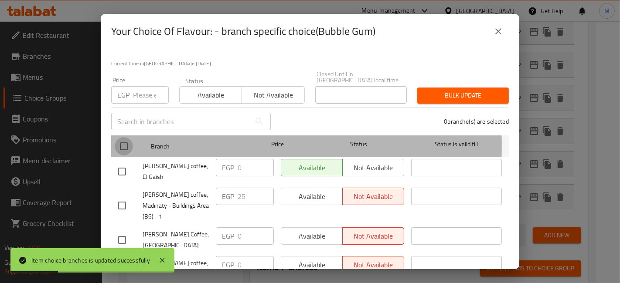
checkbox input "true"
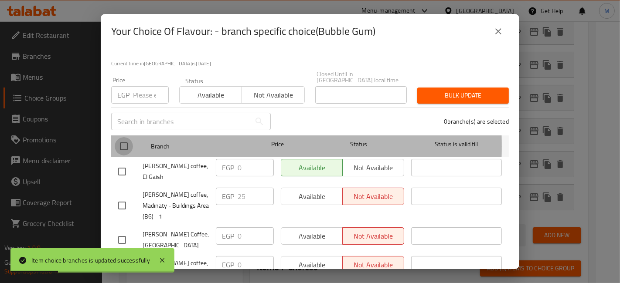
checkbox input "true"
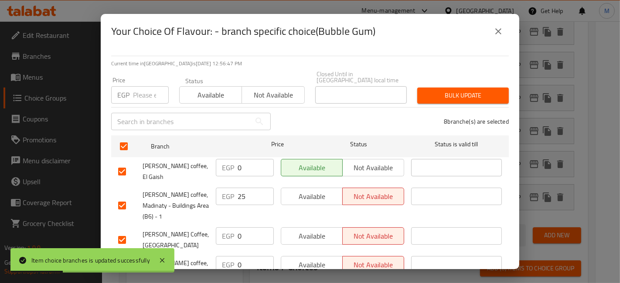
click at [150, 86] on input "number" at bounding box center [151, 94] width 36 height 17
type input "25"
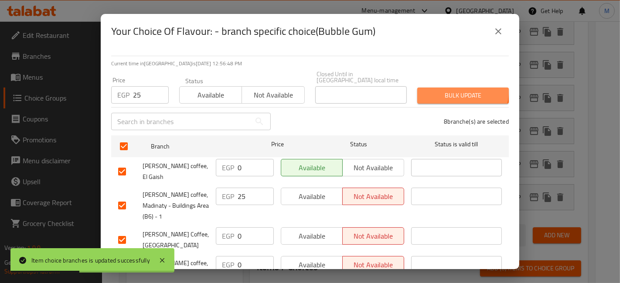
click at [431, 90] on span "Bulk update" at bounding box center [463, 95] width 78 height 11
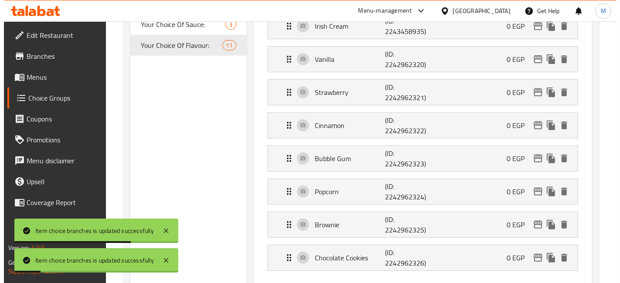
scroll to position [355, 0]
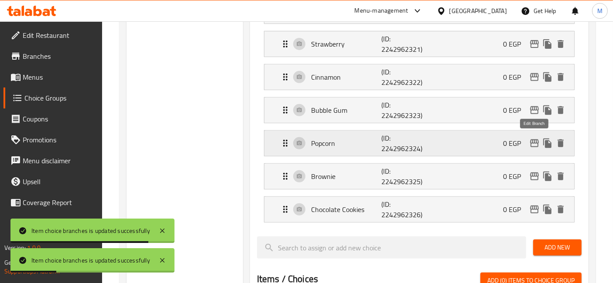
click at [532, 142] on icon "edit" at bounding box center [534, 143] width 10 height 10
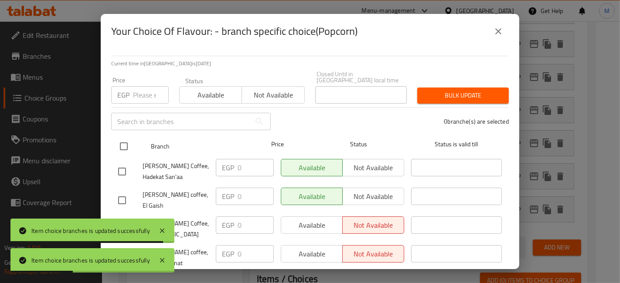
click at [122, 137] on input "checkbox" at bounding box center [124, 146] width 18 height 18
checkbox input "true"
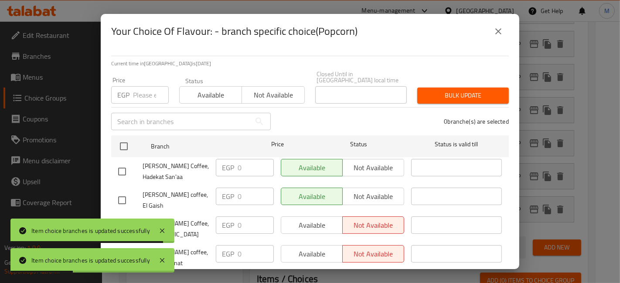
checkbox input "true"
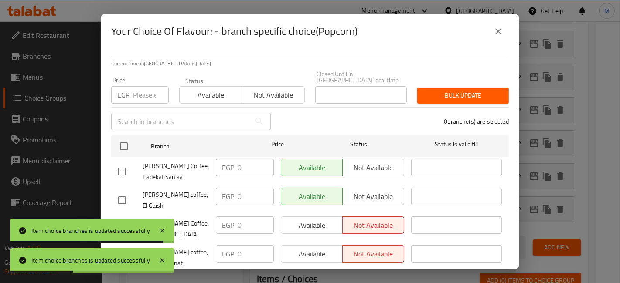
checkbox input "true"
click at [133, 86] on input "number" at bounding box center [151, 94] width 36 height 17
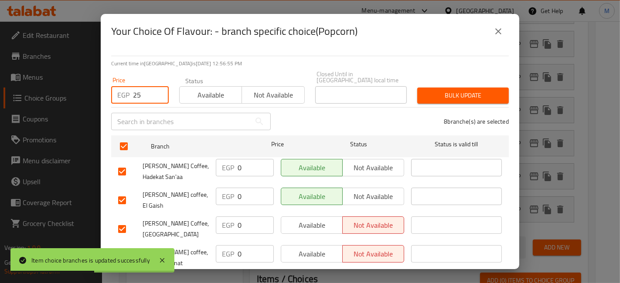
type input "25"
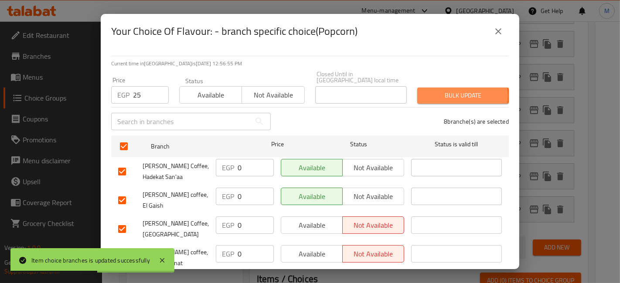
click at [433, 90] on span "Bulk update" at bounding box center [463, 95] width 78 height 11
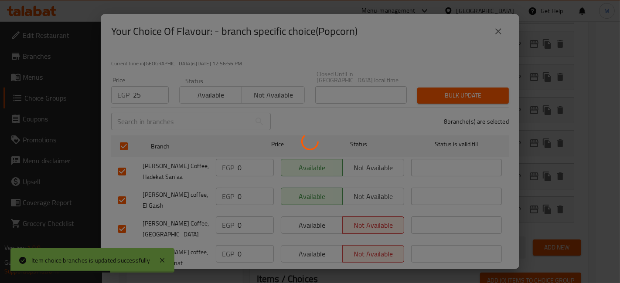
scroll to position [341, 0]
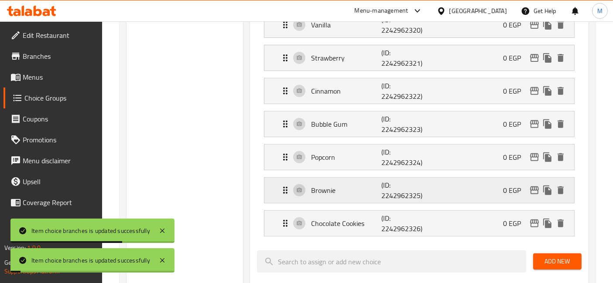
click at [535, 180] on div "Brownie (ID: 2242962325) 0 EGP" at bounding box center [421, 190] width 283 height 25
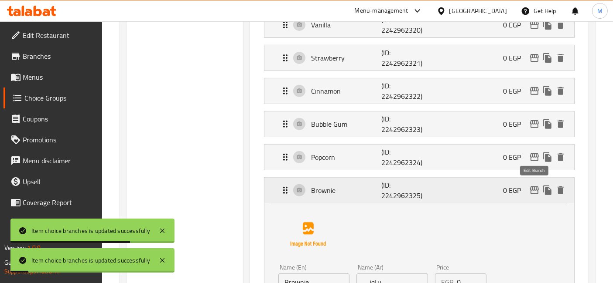
click at [535, 189] on icon "edit" at bounding box center [534, 190] width 10 height 10
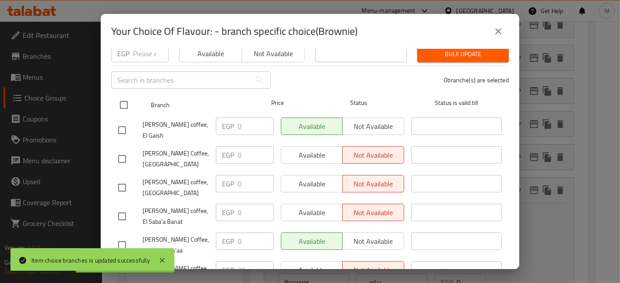
click at [116, 99] on input "checkbox" at bounding box center [124, 105] width 18 height 18
checkbox input "true"
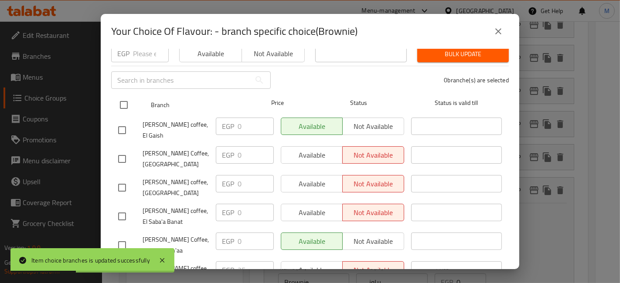
checkbox input "true"
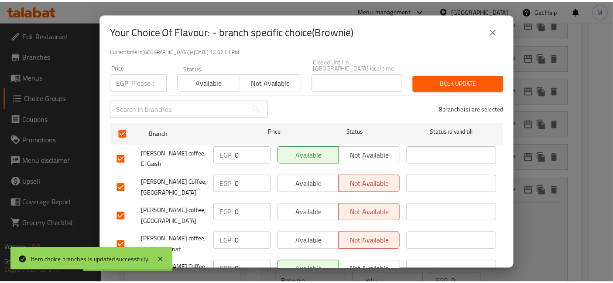
scroll to position [0, 0]
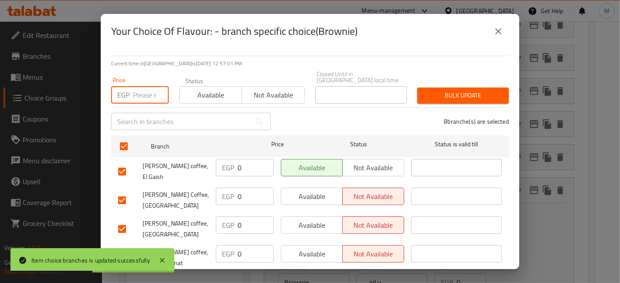
click at [150, 86] on input "number" at bounding box center [151, 94] width 36 height 17
type input "25"
click at [448, 92] on span "Bulk update" at bounding box center [463, 95] width 78 height 11
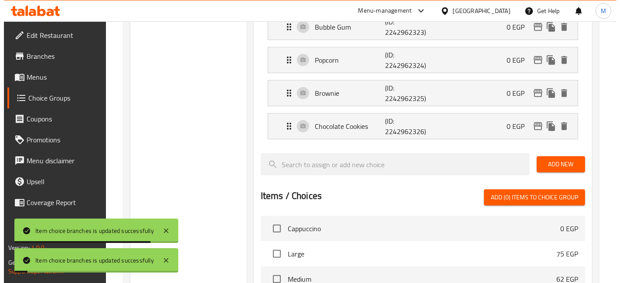
scroll to position [487, 0]
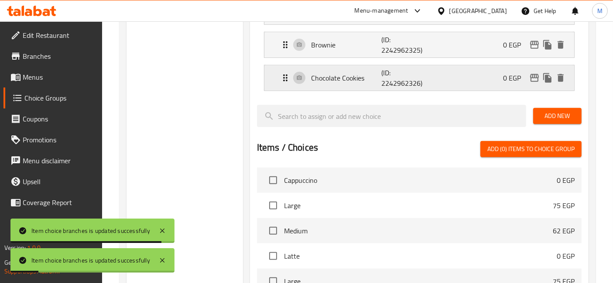
click at [532, 76] on icon "edit" at bounding box center [534, 78] width 10 height 10
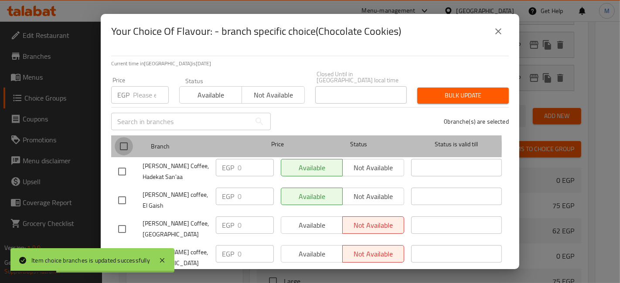
drag, startPoint x: 122, startPoint y: 141, endPoint x: 137, endPoint y: 100, distance: 43.3
click at [123, 140] on input "checkbox" at bounding box center [124, 146] width 18 height 18
checkbox input "true"
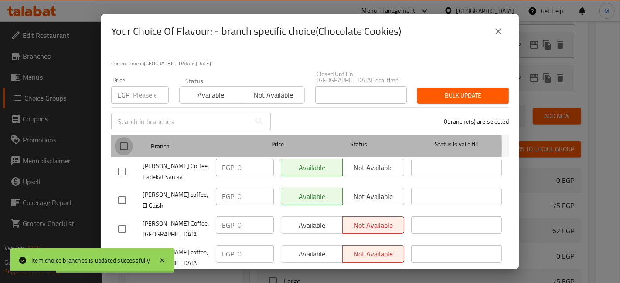
checkbox input "true"
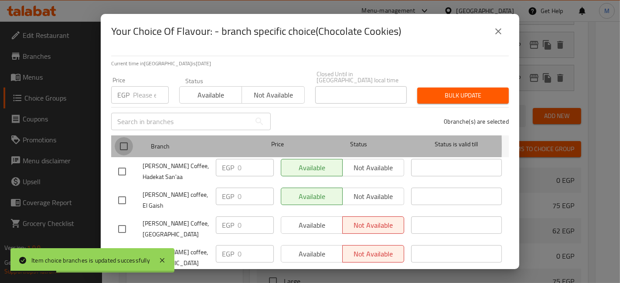
checkbox input "true"
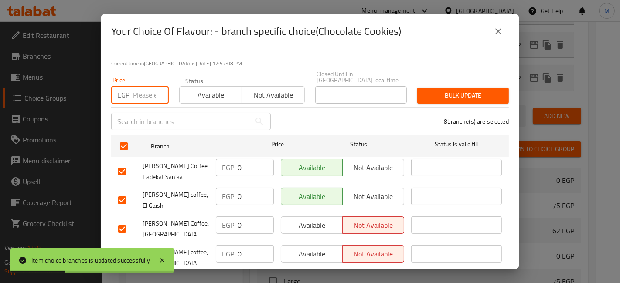
click at [136, 92] on input "number" at bounding box center [151, 94] width 36 height 17
type input "25"
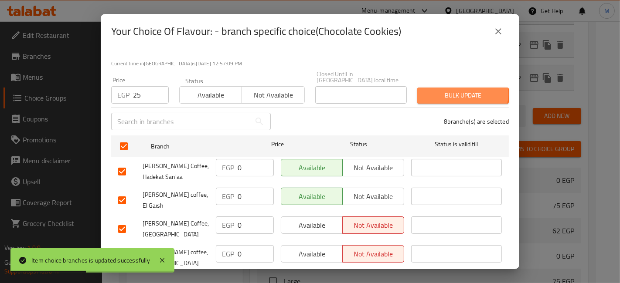
click at [449, 90] on span "Bulk update" at bounding box center [463, 95] width 78 height 11
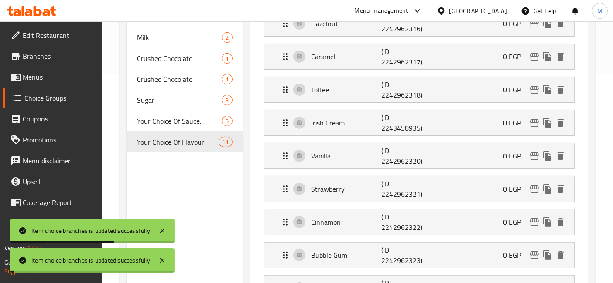
scroll to position [0, 0]
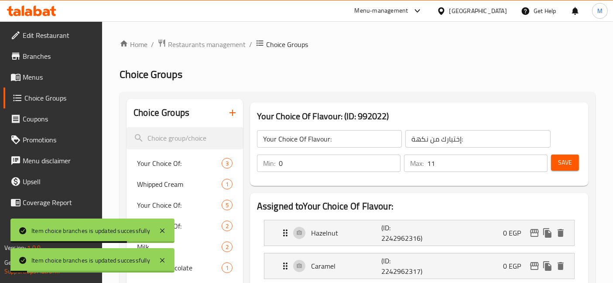
click at [570, 156] on button "Save" at bounding box center [565, 163] width 28 height 16
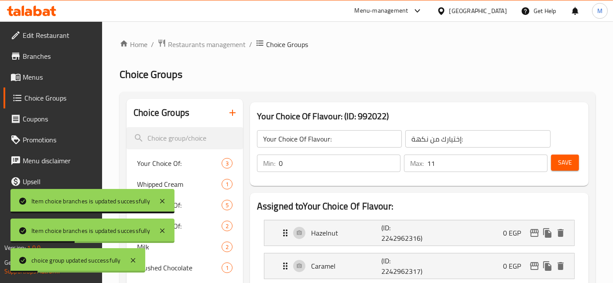
click at [570, 169] on button "Save" at bounding box center [565, 163] width 28 height 16
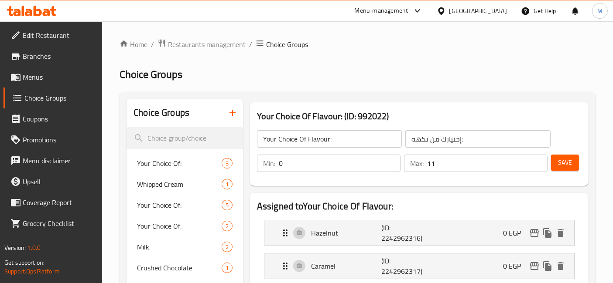
drag, startPoint x: 37, startPoint y: 16, endPoint x: 31, endPoint y: 10, distance: 7.7
